Goal: Information Seeking & Learning: Learn about a topic

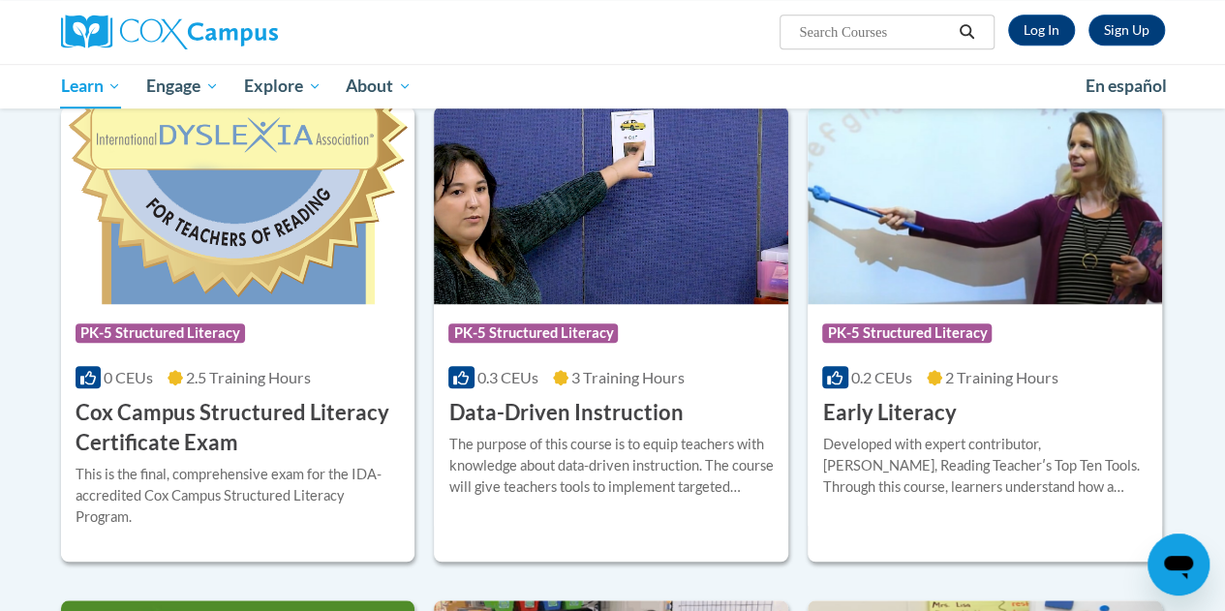
scroll to position [632, 0]
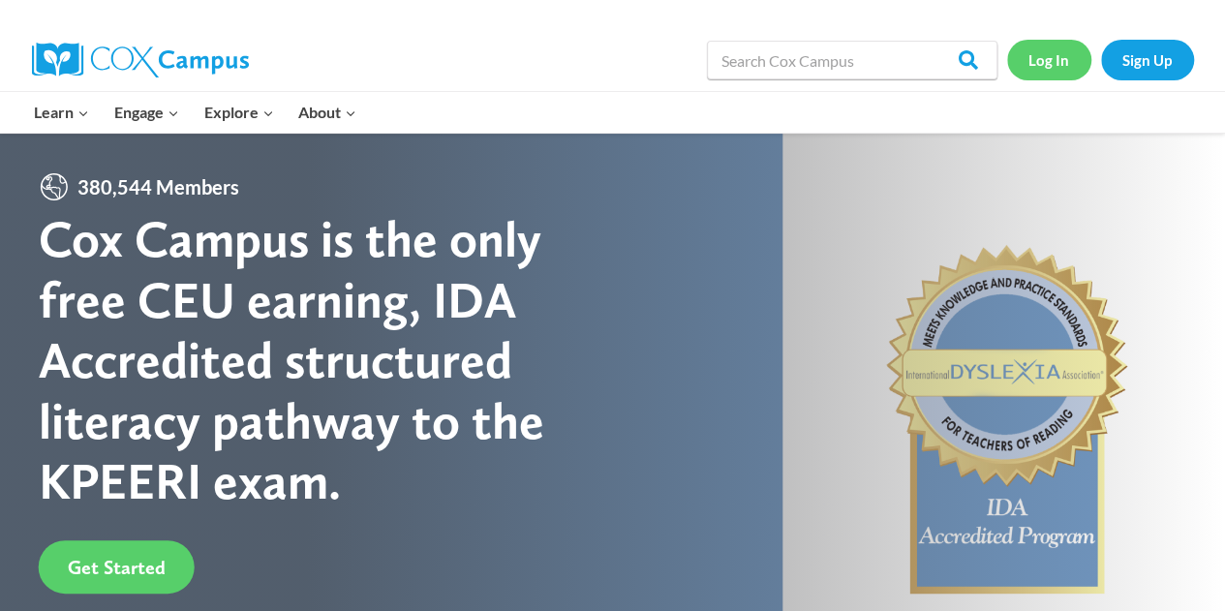
click at [1049, 61] on link "Log In" at bounding box center [1049, 60] width 84 height 40
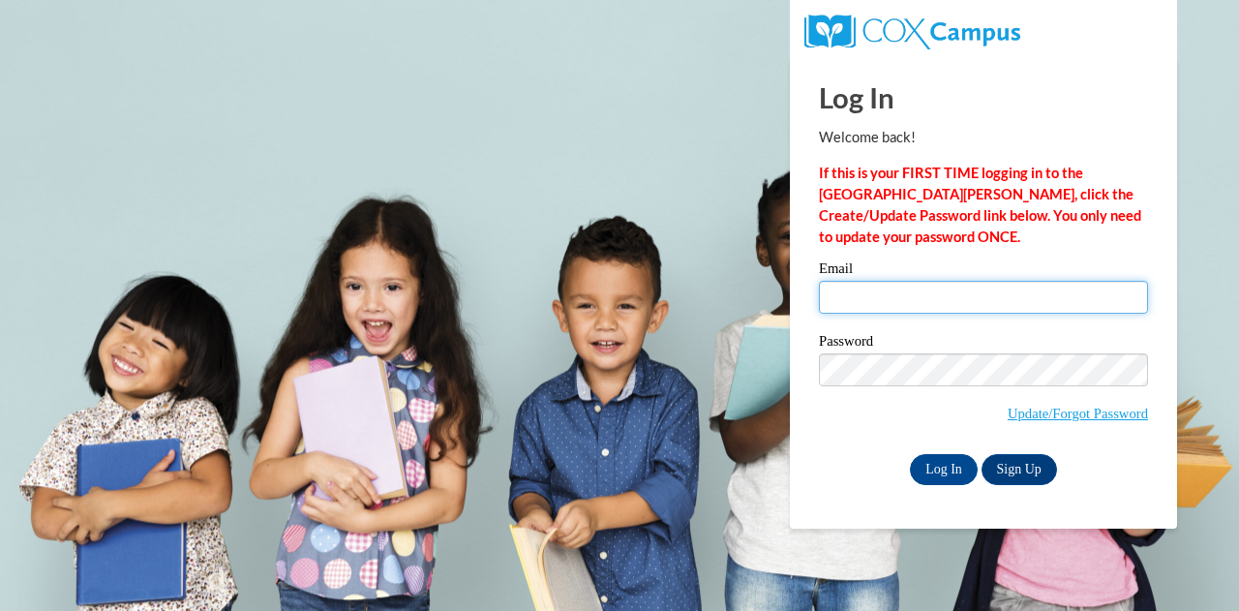
click at [899, 313] on input "Email" at bounding box center [983, 297] width 329 height 33
type input "Lthom@cesa1.k12.wi.us"
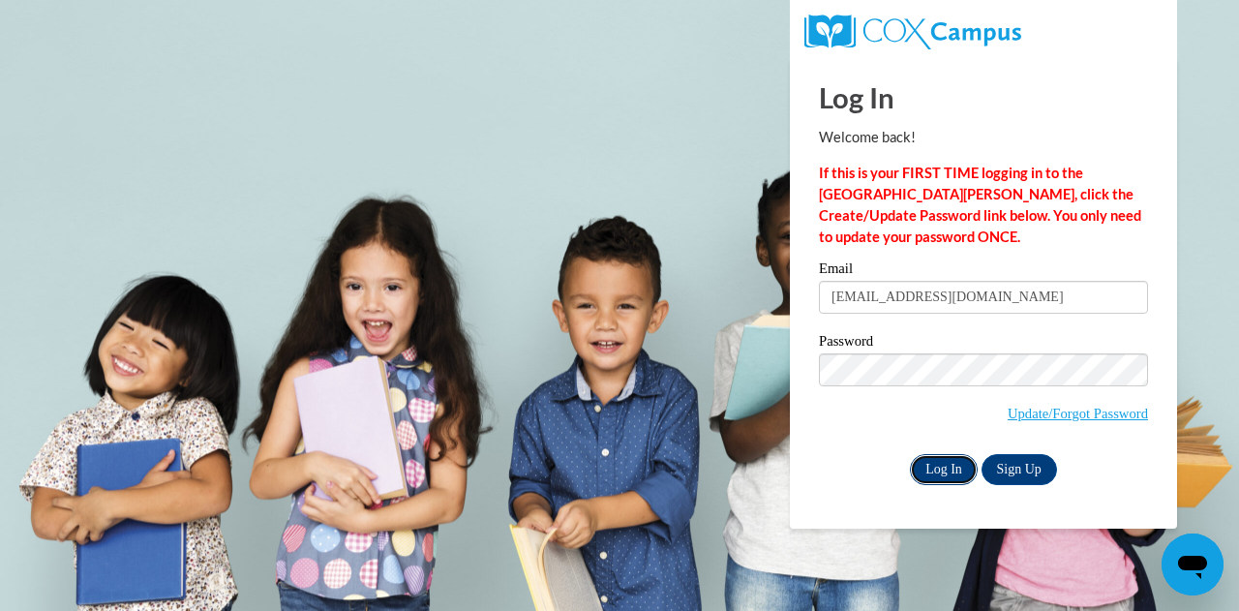
click at [935, 468] on input "Log In" at bounding box center [944, 469] width 68 height 31
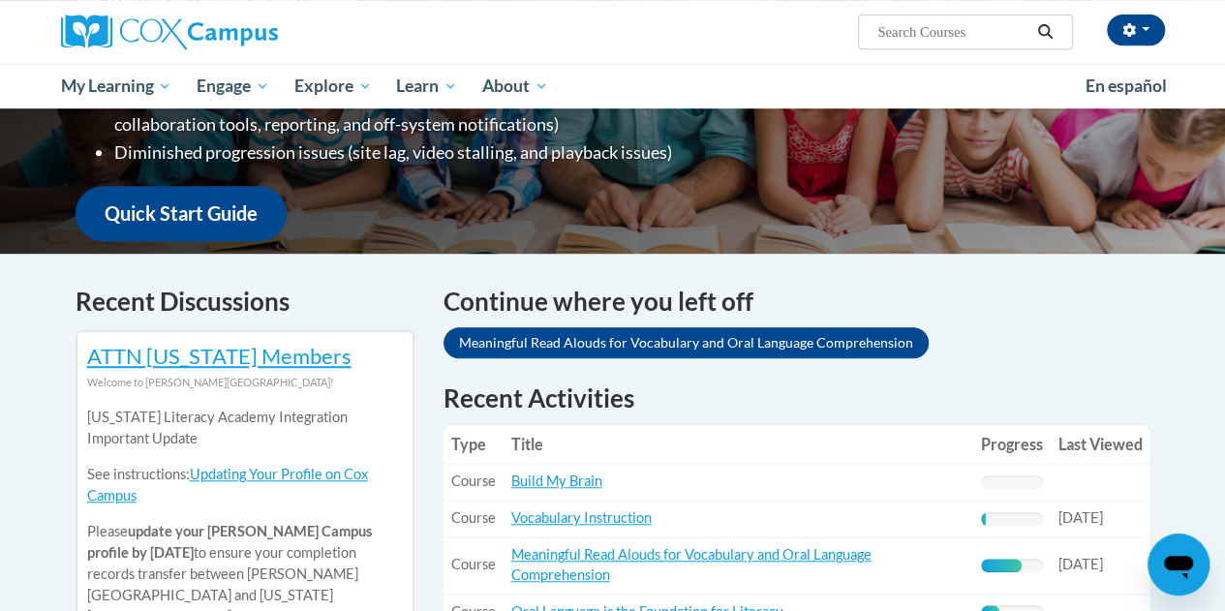
scroll to position [427, 0]
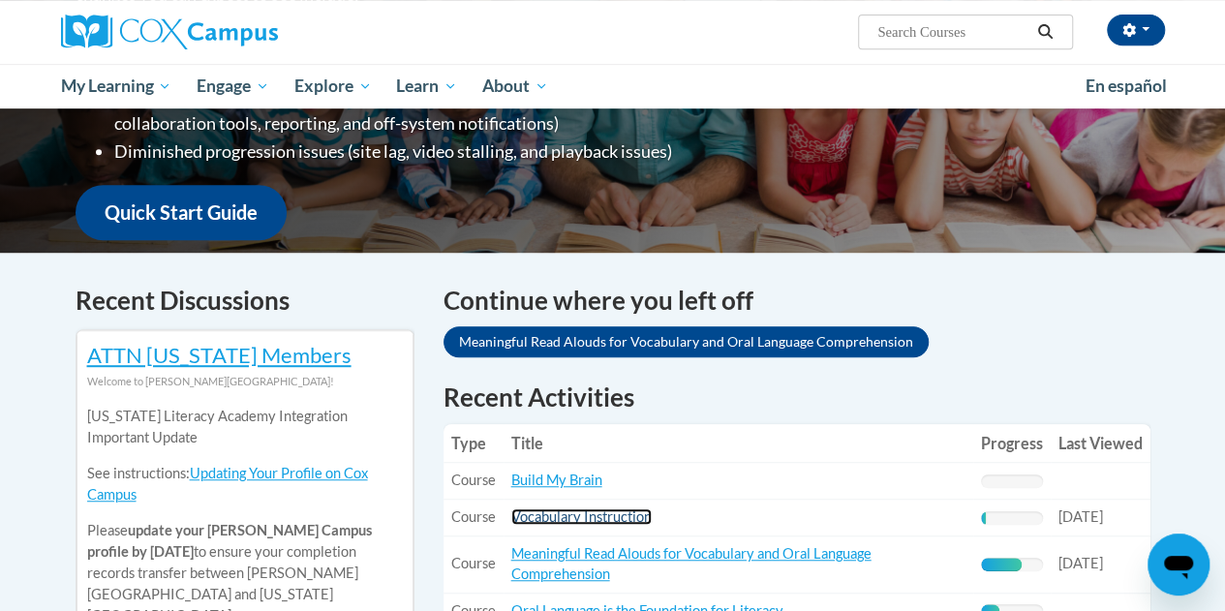
click at [564, 520] on link "Vocabulary Instruction" at bounding box center [581, 516] width 140 height 16
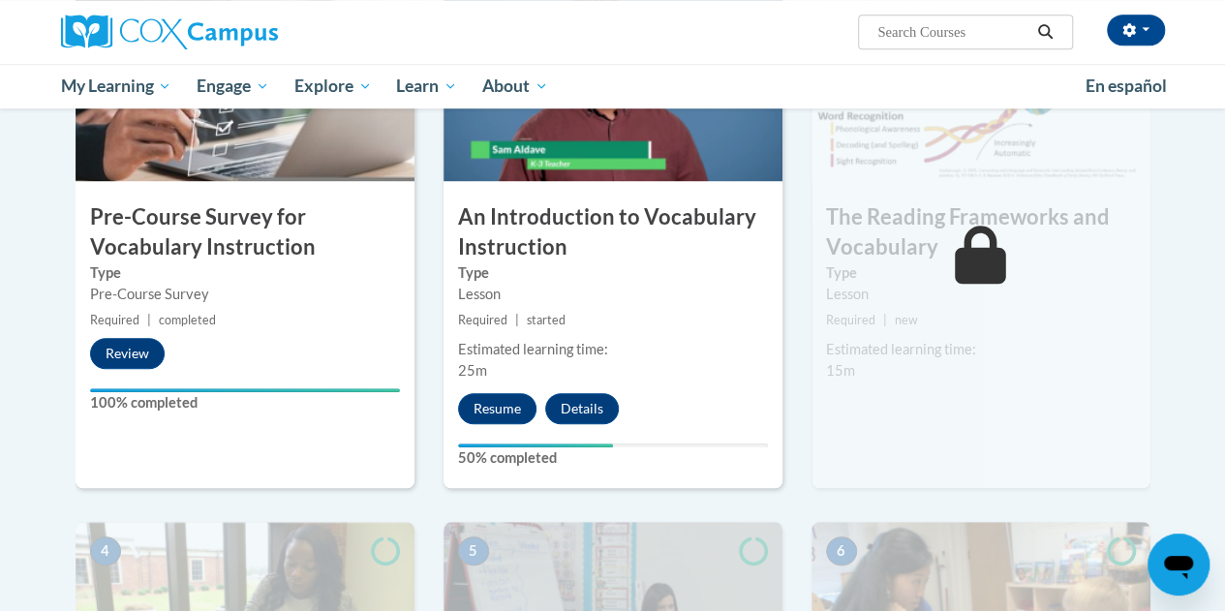
scroll to position [519, 0]
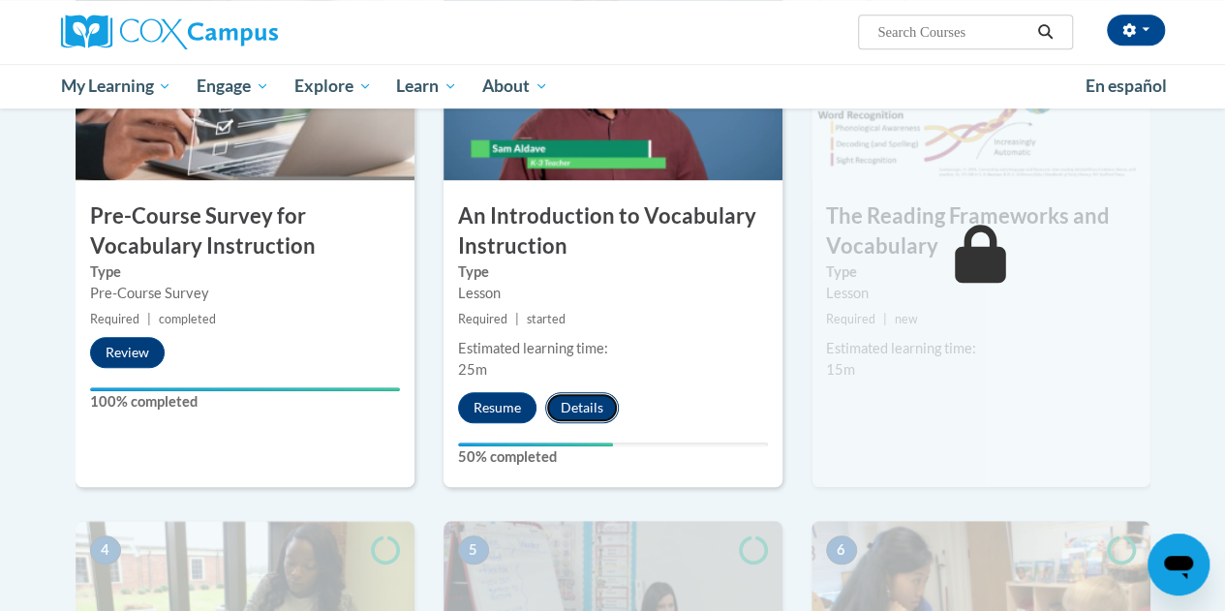
click at [592, 409] on button "Details" at bounding box center [582, 407] width 74 height 31
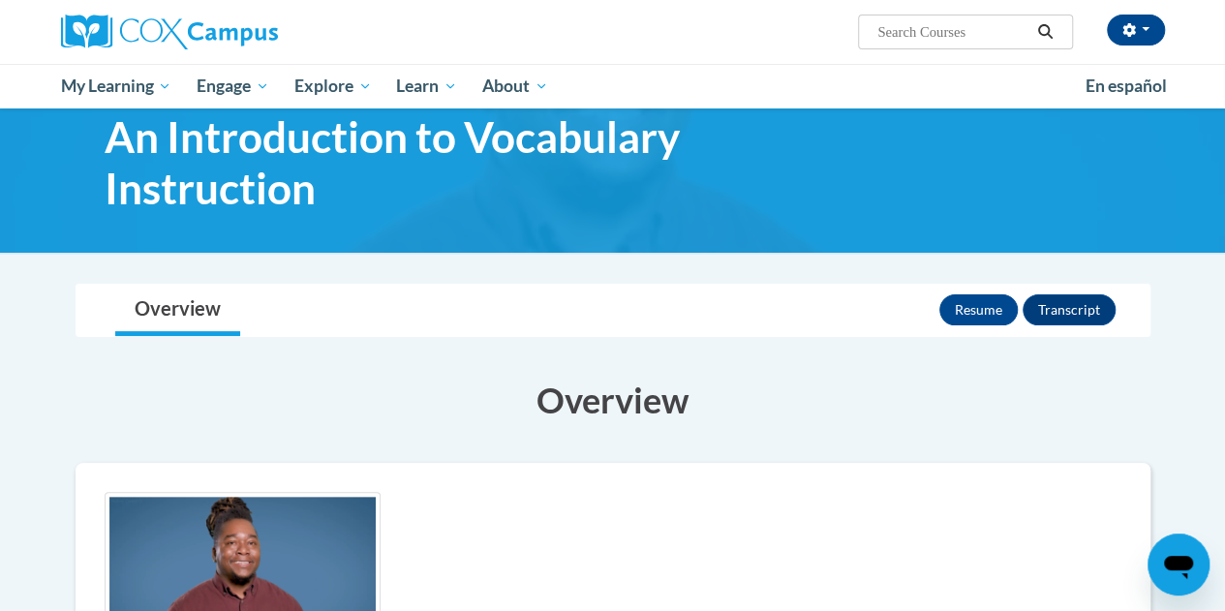
scroll to position [56, 0]
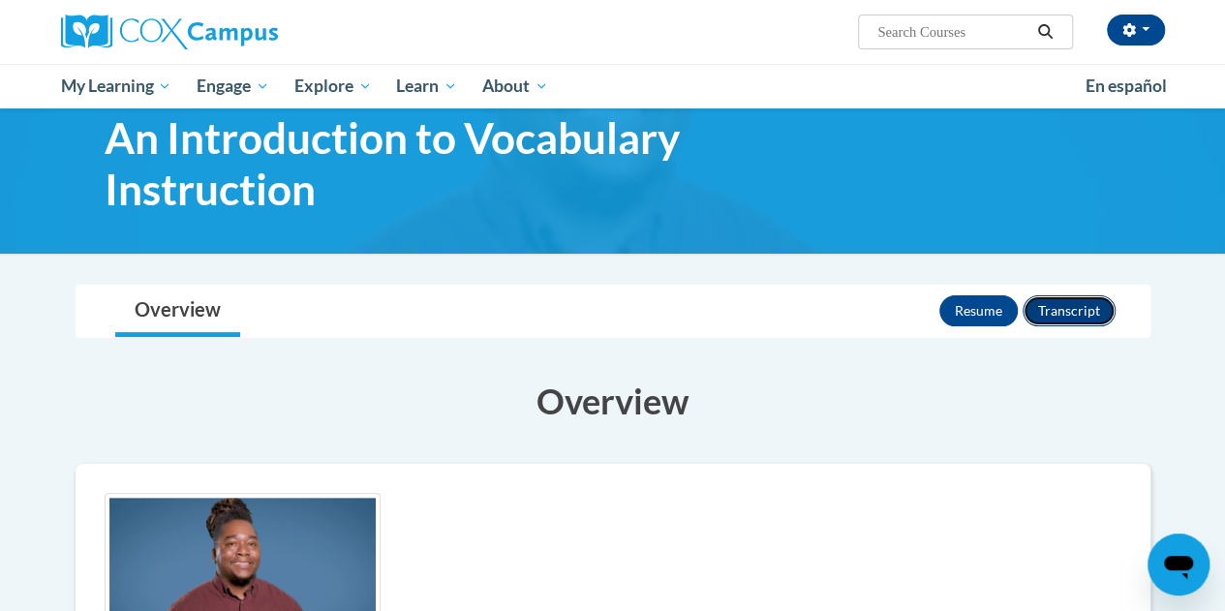
click at [1071, 309] on button "Transcript" at bounding box center [1068, 310] width 93 height 31
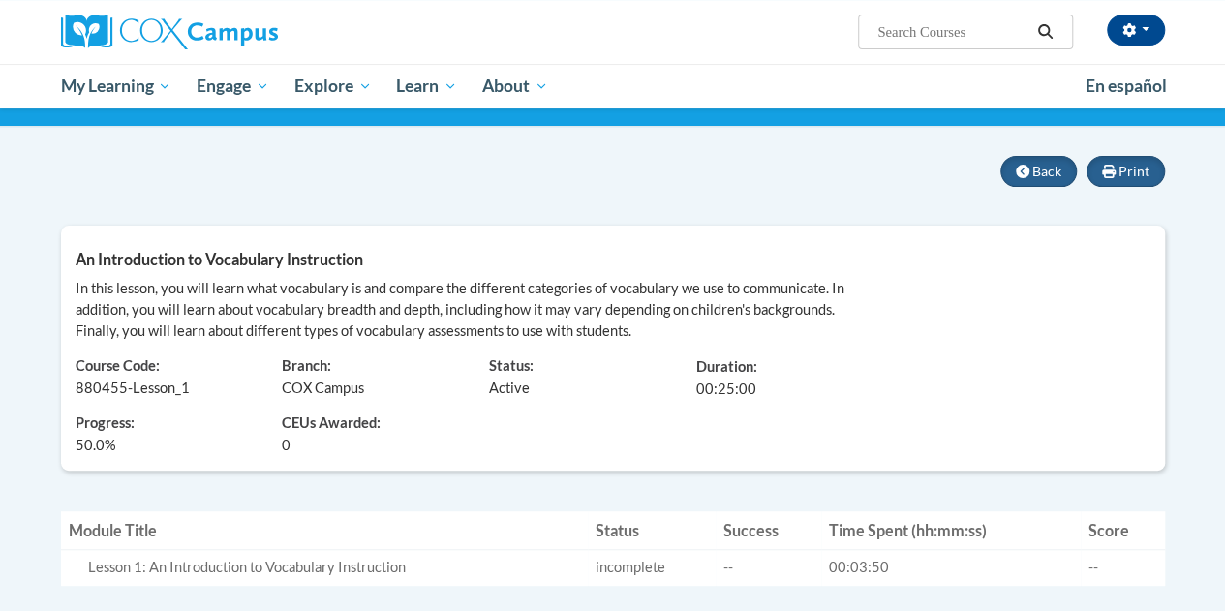
scroll to position [130, 0]
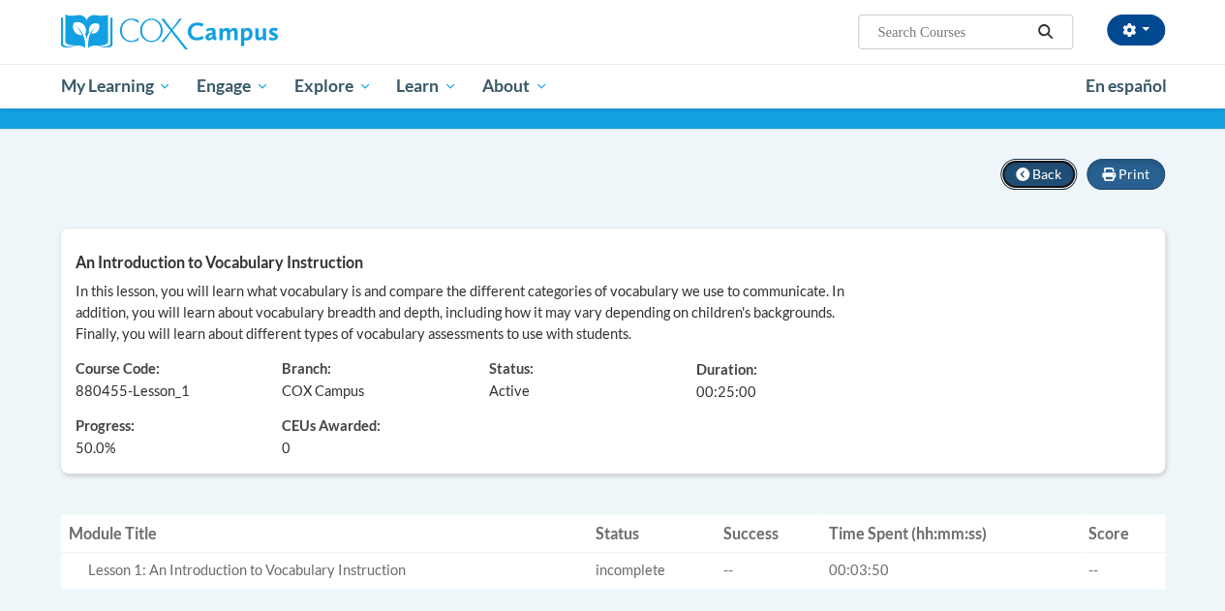
click at [1033, 179] on span "Back" at bounding box center [1046, 174] width 29 height 16
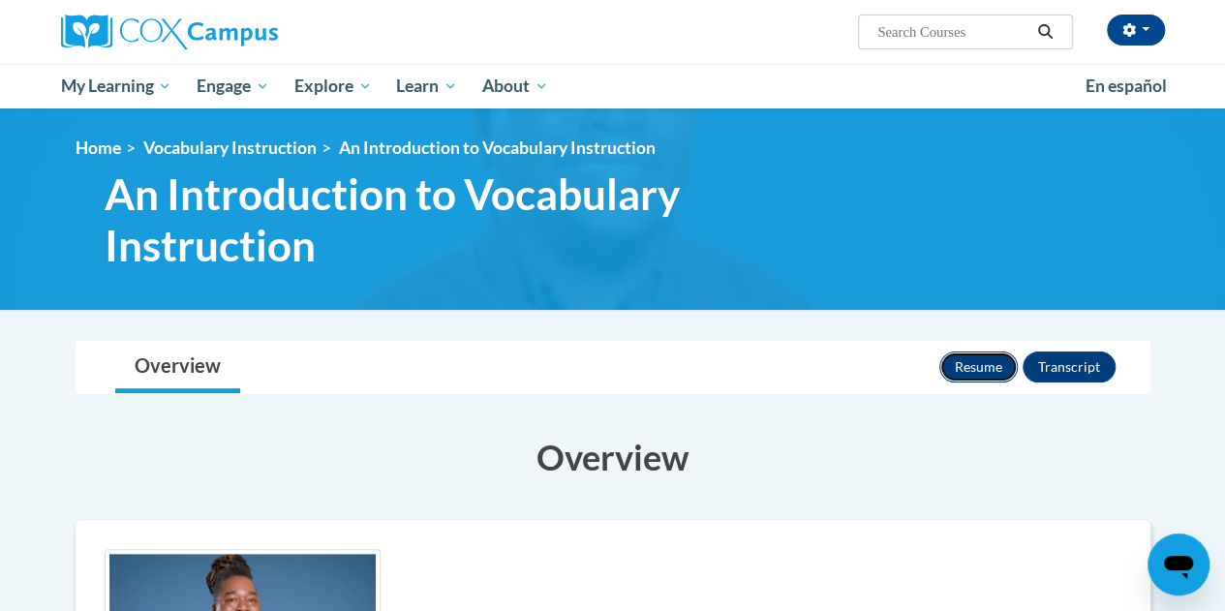
click at [989, 359] on button "Resume" at bounding box center [978, 366] width 78 height 31
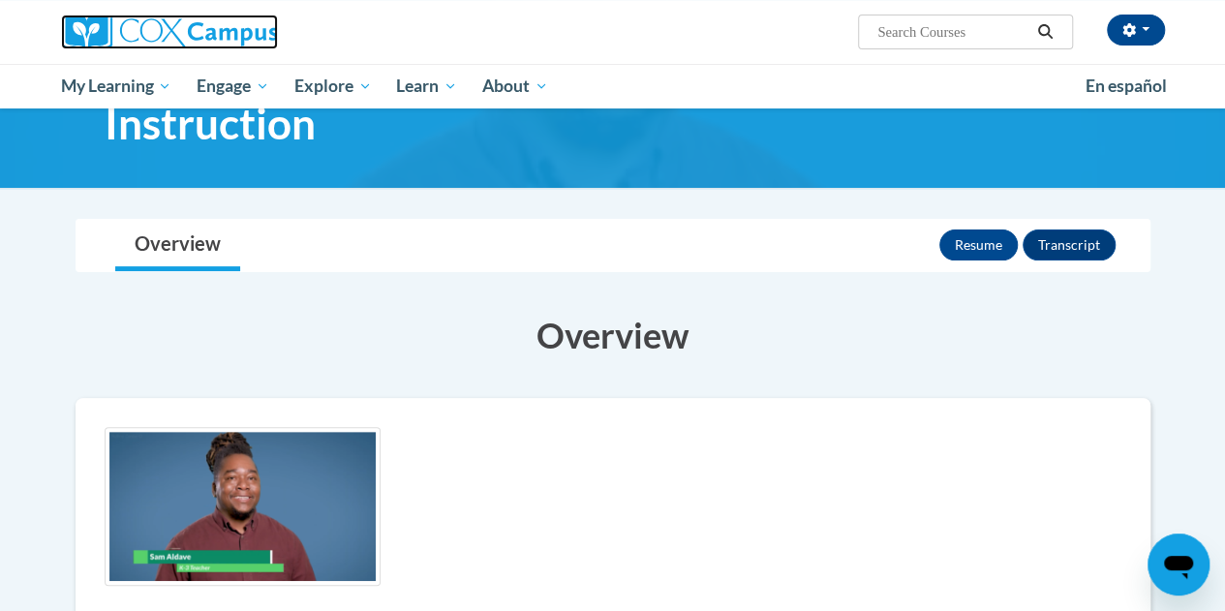
click at [143, 34] on img at bounding box center [169, 32] width 217 height 35
